Goal: Task Accomplishment & Management: Use online tool/utility

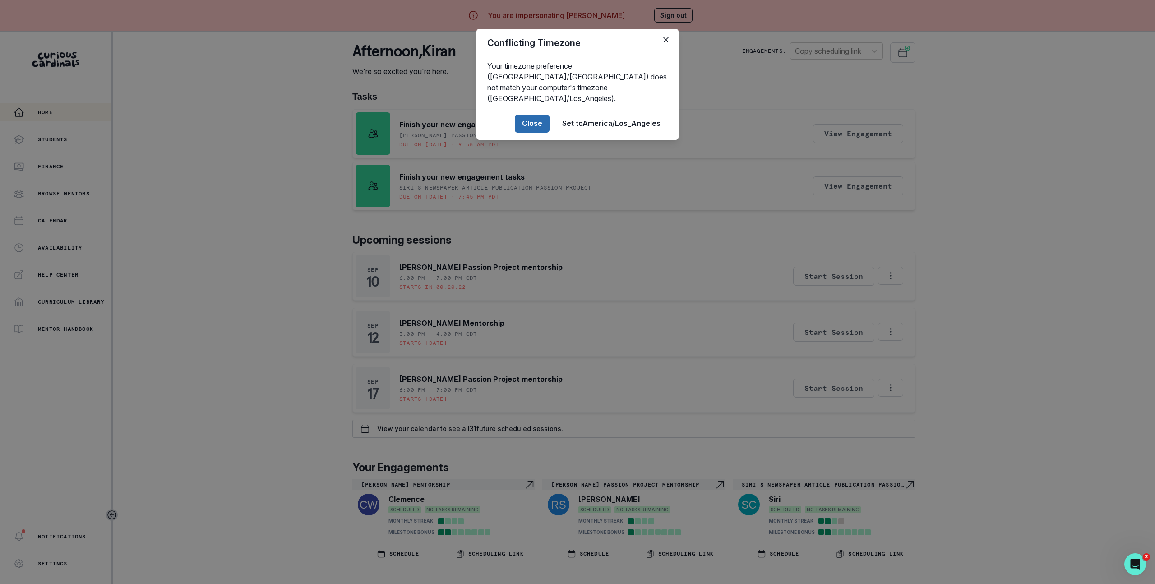
click at [536, 115] on button "Close" at bounding box center [532, 124] width 35 height 18
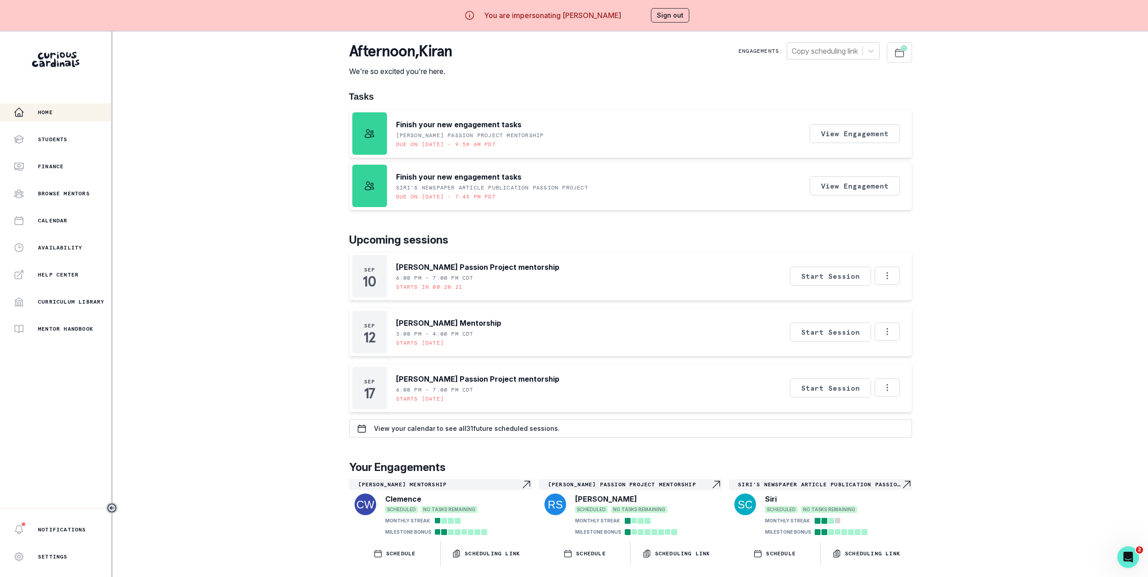
click at [857, 174] on div "View Engagement" at bounding box center [855, 186] width 90 height 42
click at [860, 180] on button "View Engagement" at bounding box center [855, 185] width 90 height 19
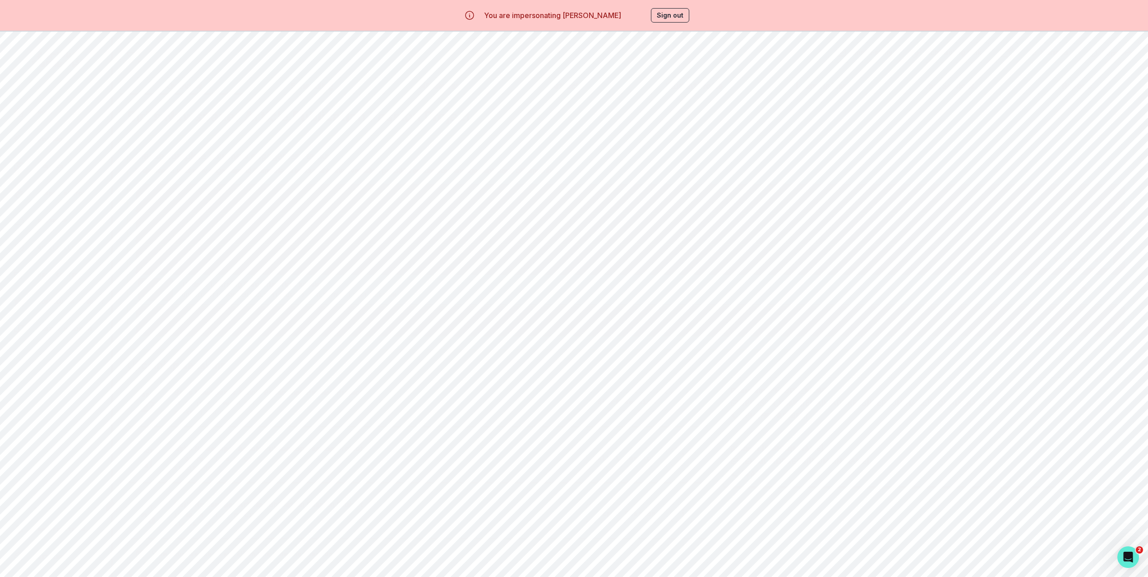
click at [1068, 293] on button "Start" at bounding box center [1077, 290] width 22 height 8
click at [1068, 294] on div "Home Students Finance Browse Mentors Calendar Availability Help Center Curricul…" at bounding box center [574, 320] width 1148 height 577
click at [601, 124] on p "Good job on completing the first session with your mentee! Now that you have di…" at bounding box center [630, 149] width 563 height 97
click at [250, 234] on div "Home Students Finance Browse Mentors Calendar Availability Help Center Curricul…" at bounding box center [574, 320] width 1148 height 577
click at [25, 112] on div "Home" at bounding box center [62, 112] width 97 height 11
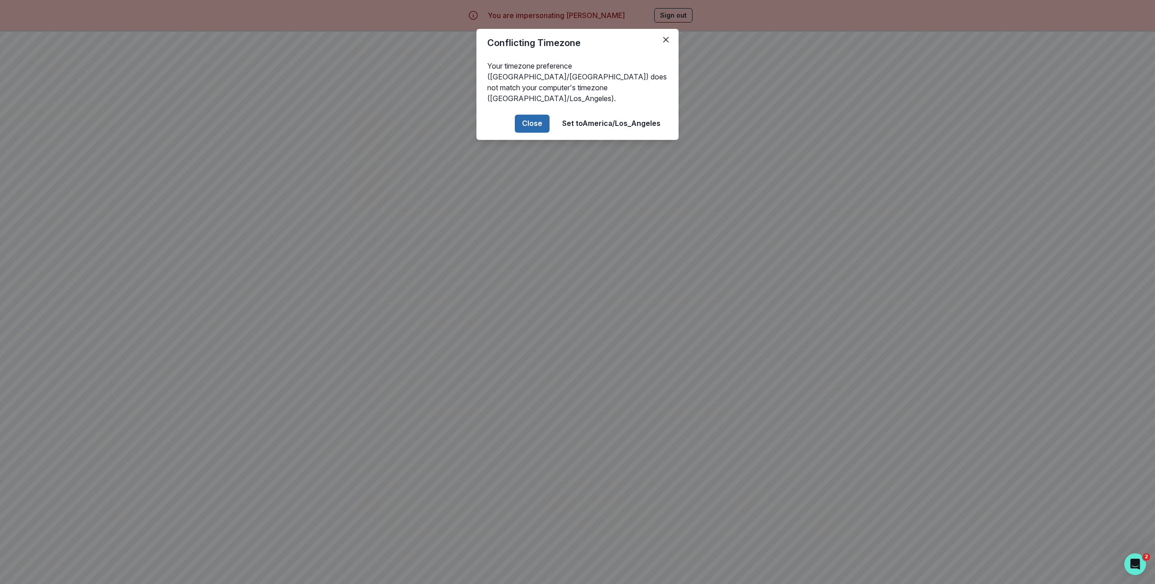
click at [528, 120] on button "Close" at bounding box center [532, 124] width 35 height 18
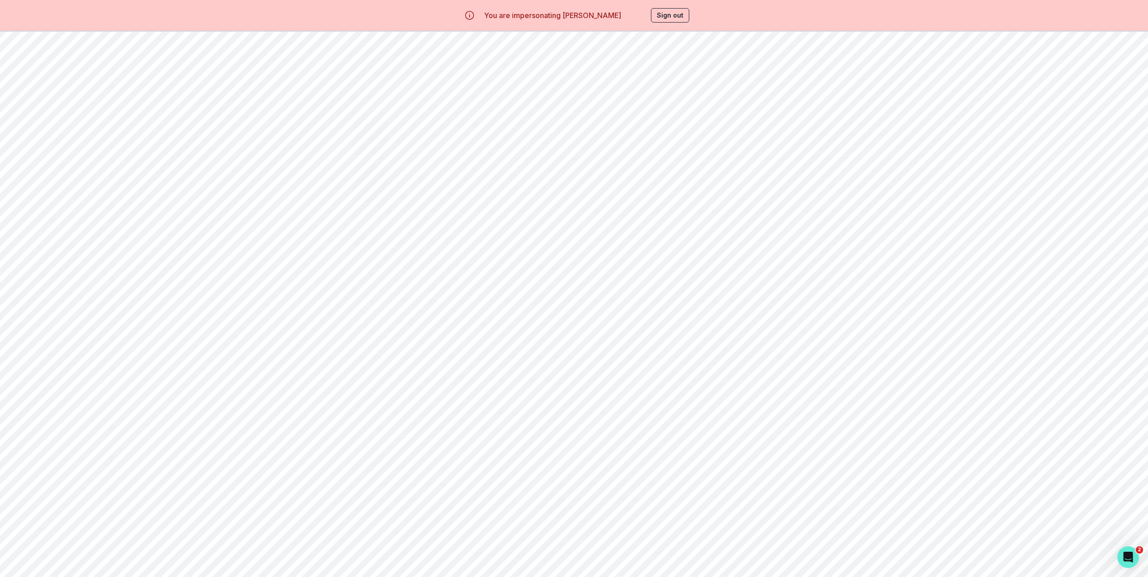
click at [300, 245] on div "Home Students Finance Browse Mentors Calendar Availability Help Center Curricul…" at bounding box center [574, 320] width 1148 height 577
